Goal: Task Accomplishment & Management: Use online tool/utility

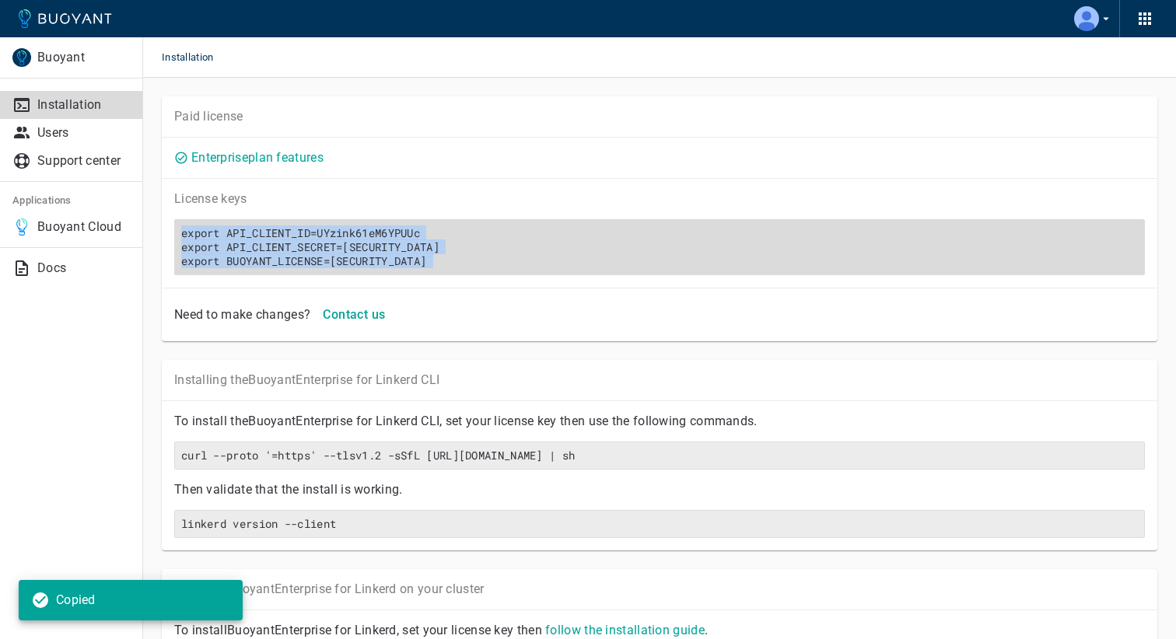
click at [221, 249] on h6 "export API_CLIENT_ID=UYzink61eM6YPUUc export API_CLIENT_SECRET=[SECURITY_DATA] …" at bounding box center [659, 247] width 956 height 42
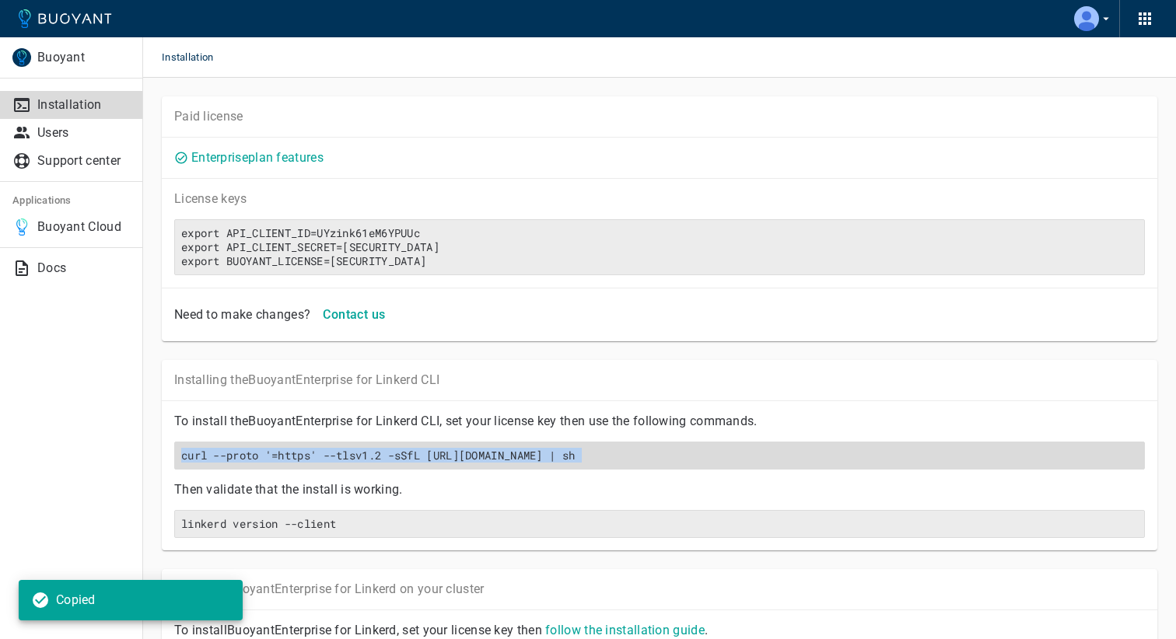
click at [710, 459] on h6 "curl --proto '=https' --tlsv1.2 -sSfL [URL][DOMAIN_NAME] | sh" at bounding box center [659, 456] width 956 height 14
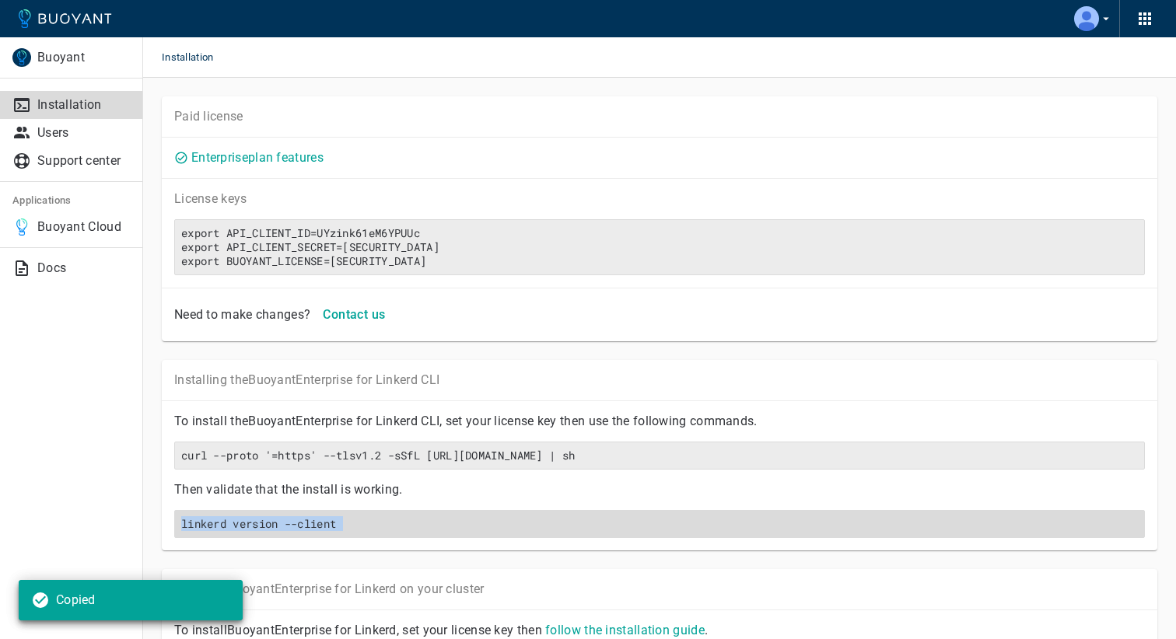
click at [386, 526] on h6 "linkerd version --client" at bounding box center [659, 524] width 956 height 14
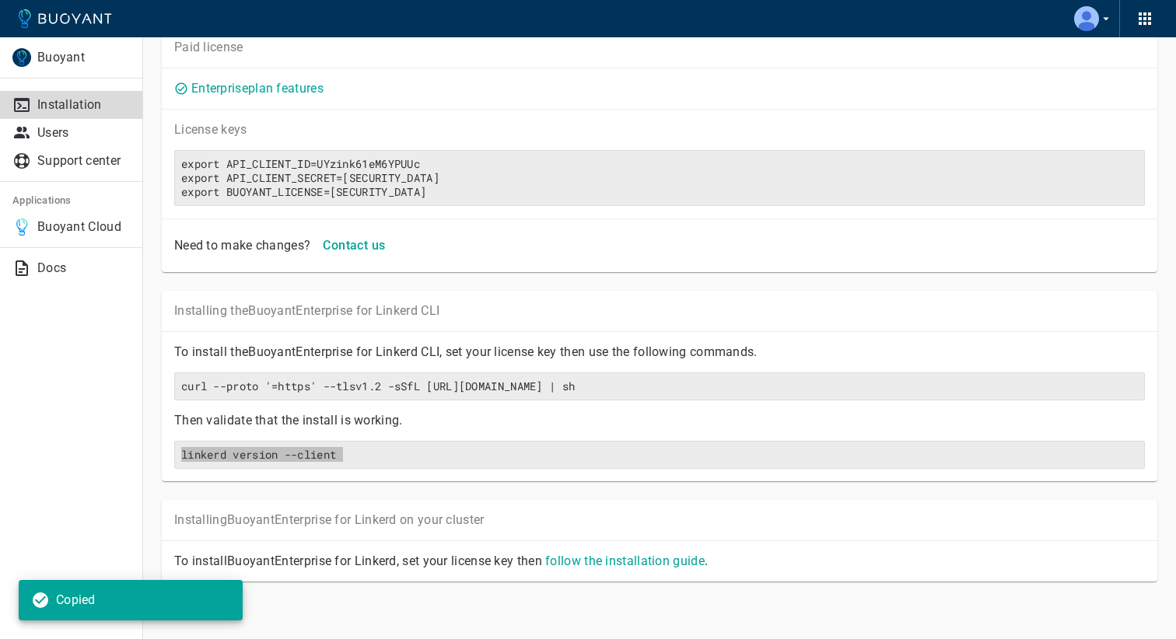
scroll to position [74, 0]
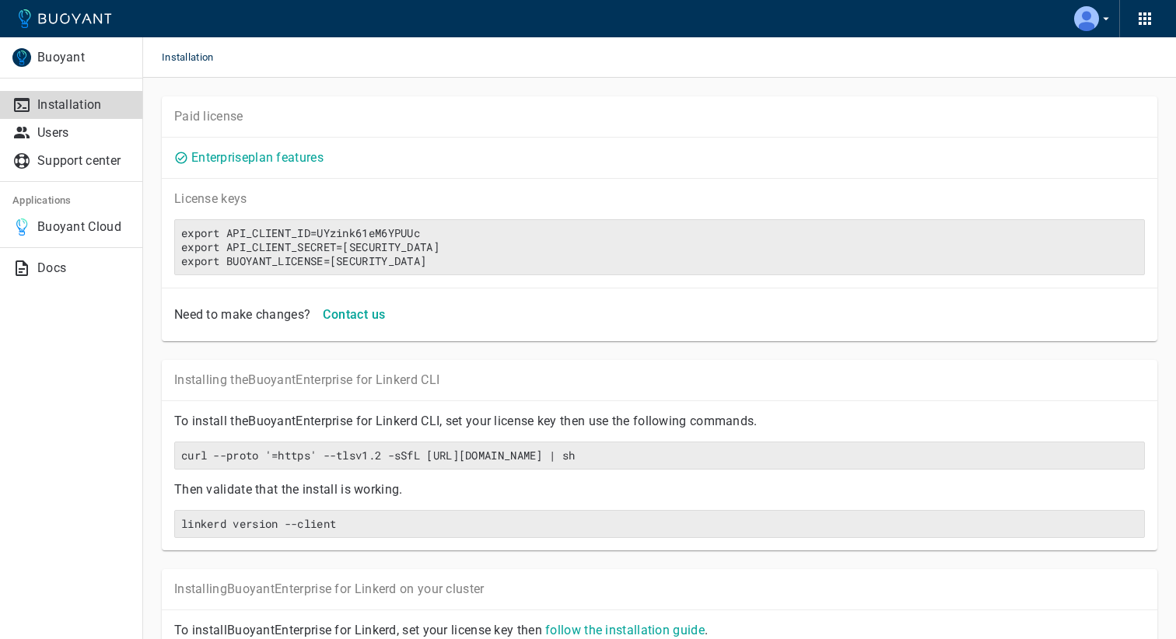
scroll to position [74, 0]
